Goal: Find specific page/section: Find specific page/section

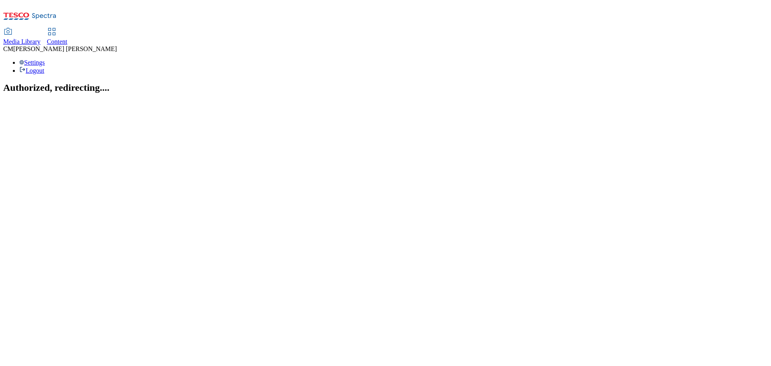
click at [67, 28] on link "Content" at bounding box center [57, 36] width 20 height 17
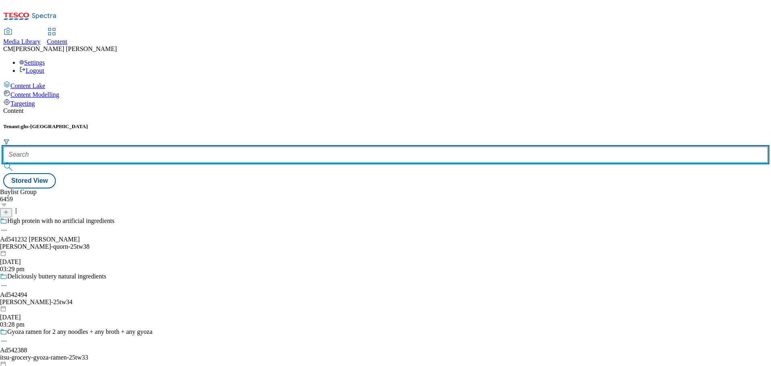
click at [181, 146] on input "text" at bounding box center [385, 154] width 764 height 16
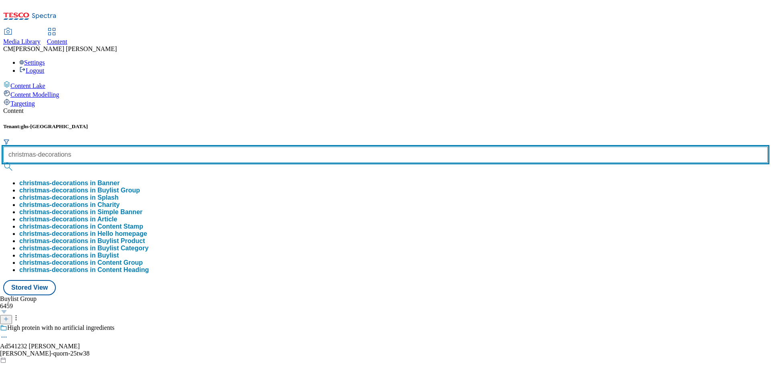
type input "christmas-decorations"
click at [3, 163] on button "submit" at bounding box center [8, 167] width 11 height 8
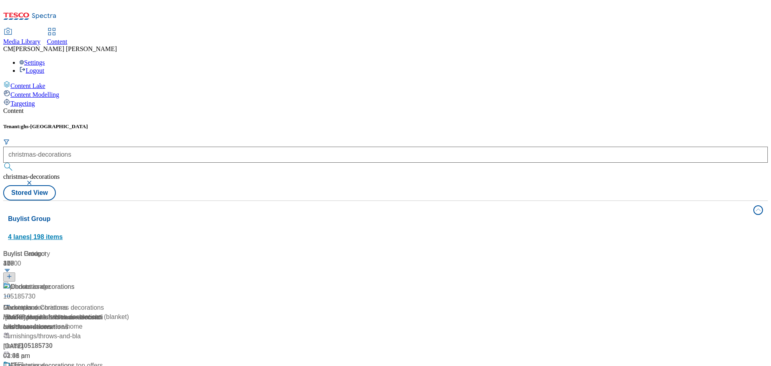
click at [690, 201] on button "Buylist Group 4 lanes | 198 items" at bounding box center [385, 223] width 764 height 45
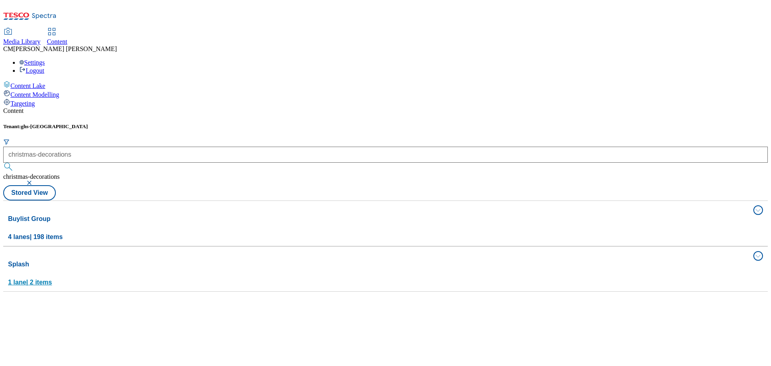
click at [52, 279] on span "1 lane | 2 items" at bounding box center [30, 282] width 44 height 7
click at [719, 214] on div "Buylist Group 4 lanes | 198 items" at bounding box center [378, 228] width 740 height 28
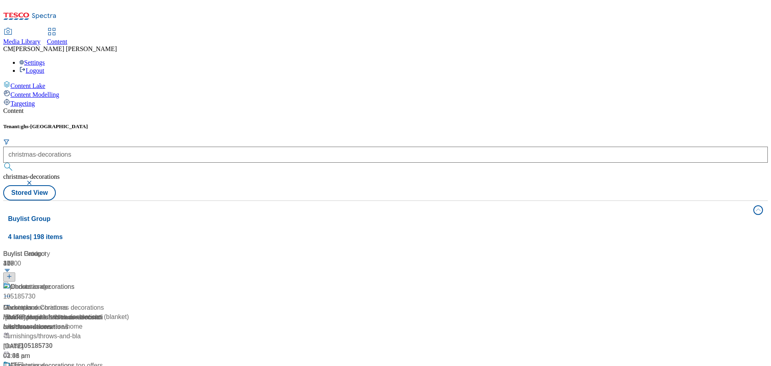
click at [104, 312] on div "/ christmas-gifts-and-decorations / christmas-decorations" at bounding box center [53, 321] width 100 height 19
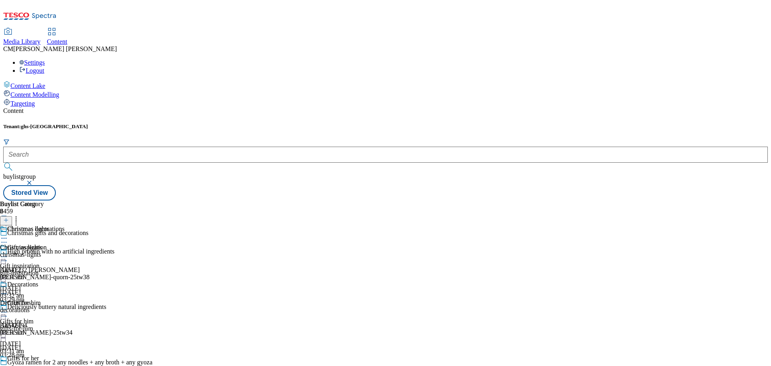
click at [65, 299] on div "Gifts for him Gifts for him gifts-for-him 17 Jul 2024 03:31 am" at bounding box center [32, 326] width 65 height 55
click at [44, 225] on div "Gifts for him Gifts for him for-him 17 Jul 2024 03:31 am" at bounding box center [22, 252] width 44 height 55
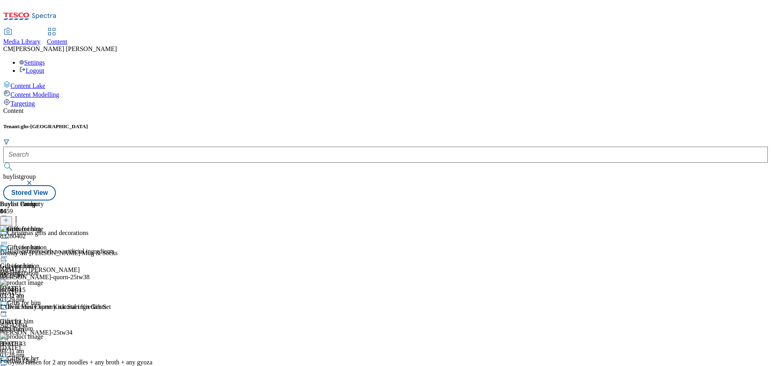
click at [34, 180] on button "button" at bounding box center [30, 182] width 8 height 5
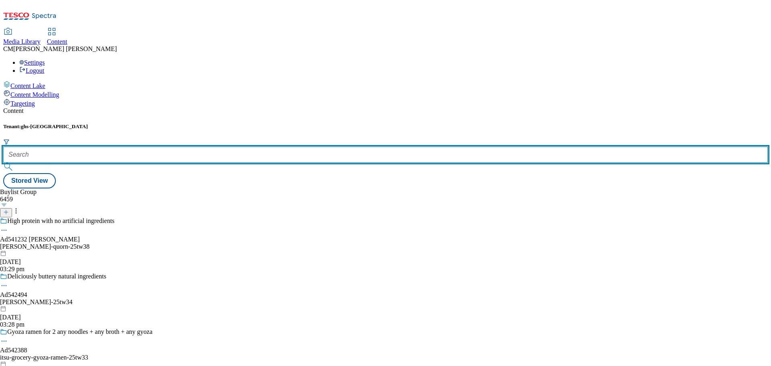
click at [200, 146] on input "text" at bounding box center [385, 154] width 764 height 16
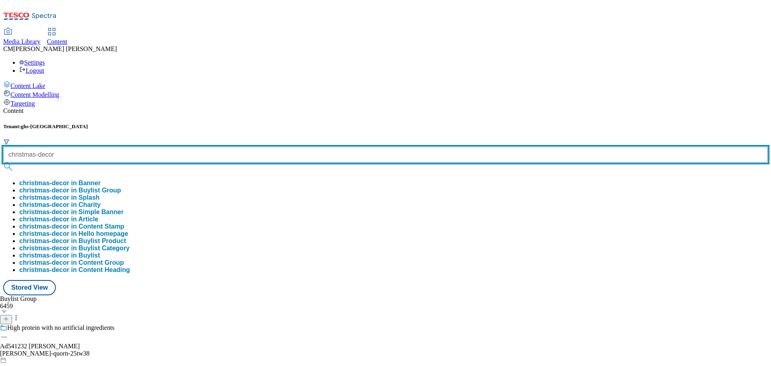
type input "christmas-decor"
click at [3, 163] on button "submit" at bounding box center [8, 167] width 11 height 8
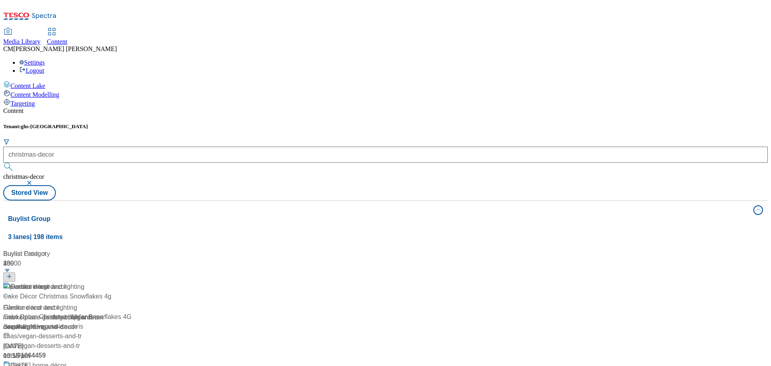
scroll to position [321, 0]
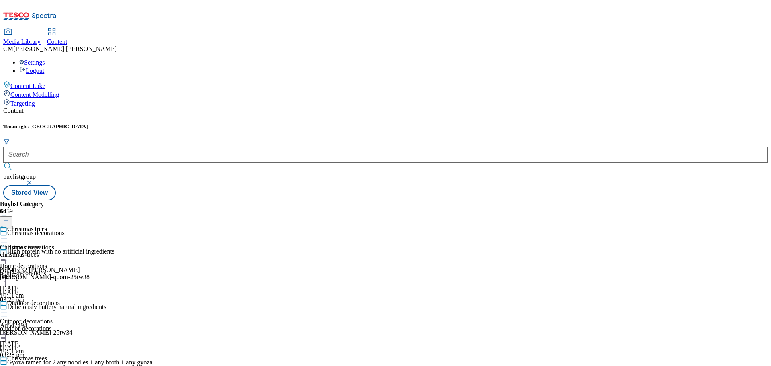
scroll to position [441, 0]
